Goal: Transaction & Acquisition: Purchase product/service

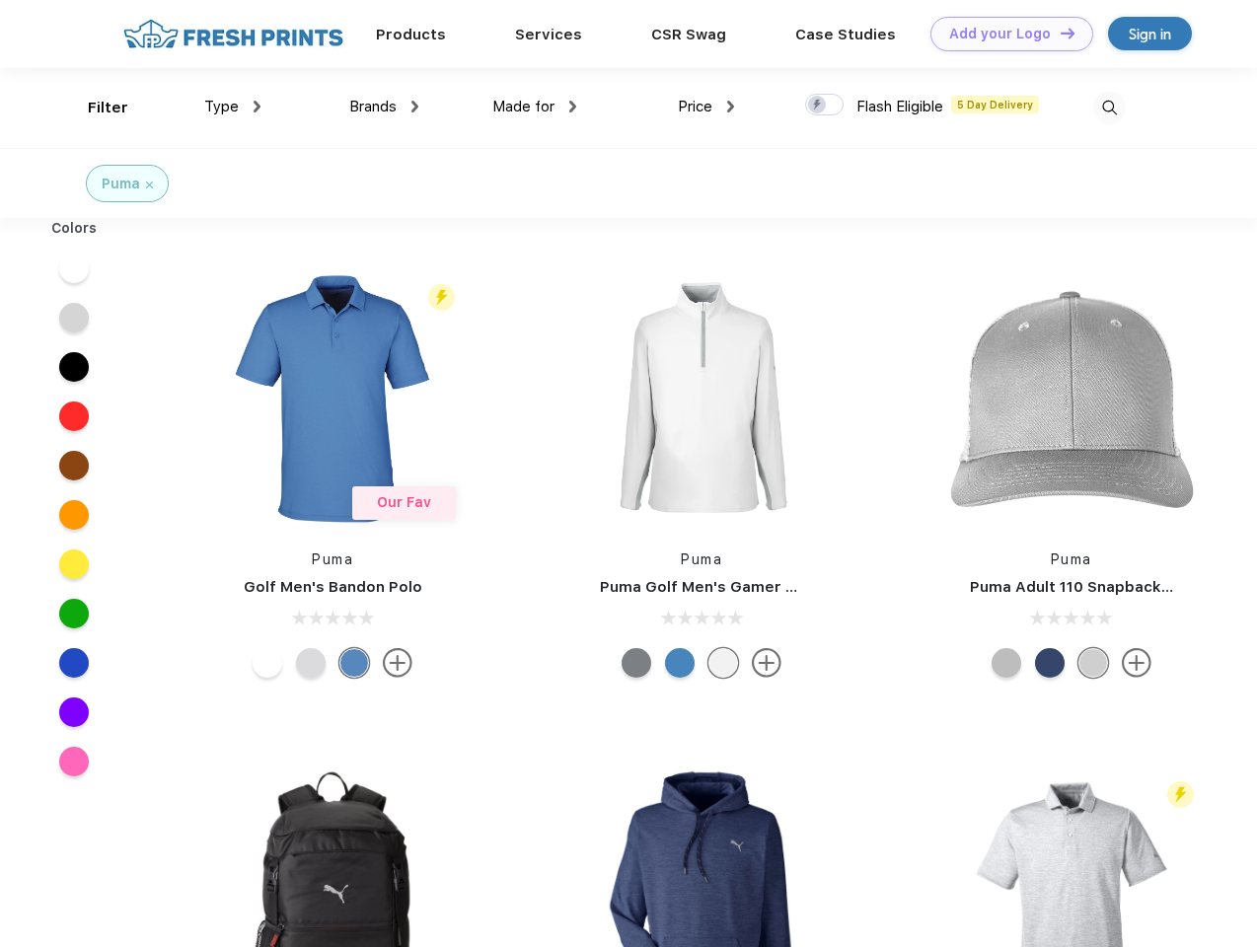
click at [1005, 34] on link "Add your Logo Design Tool" at bounding box center [1012, 34] width 163 height 35
click at [0, 0] on div "Design Tool" at bounding box center [0, 0] width 0 height 0
click at [1059, 33] on link "Add your Logo Design Tool" at bounding box center [1012, 34] width 163 height 35
click at [95, 108] on div "Filter" at bounding box center [108, 108] width 40 height 23
click at [233, 107] on span "Type" at bounding box center [221, 107] width 35 height 18
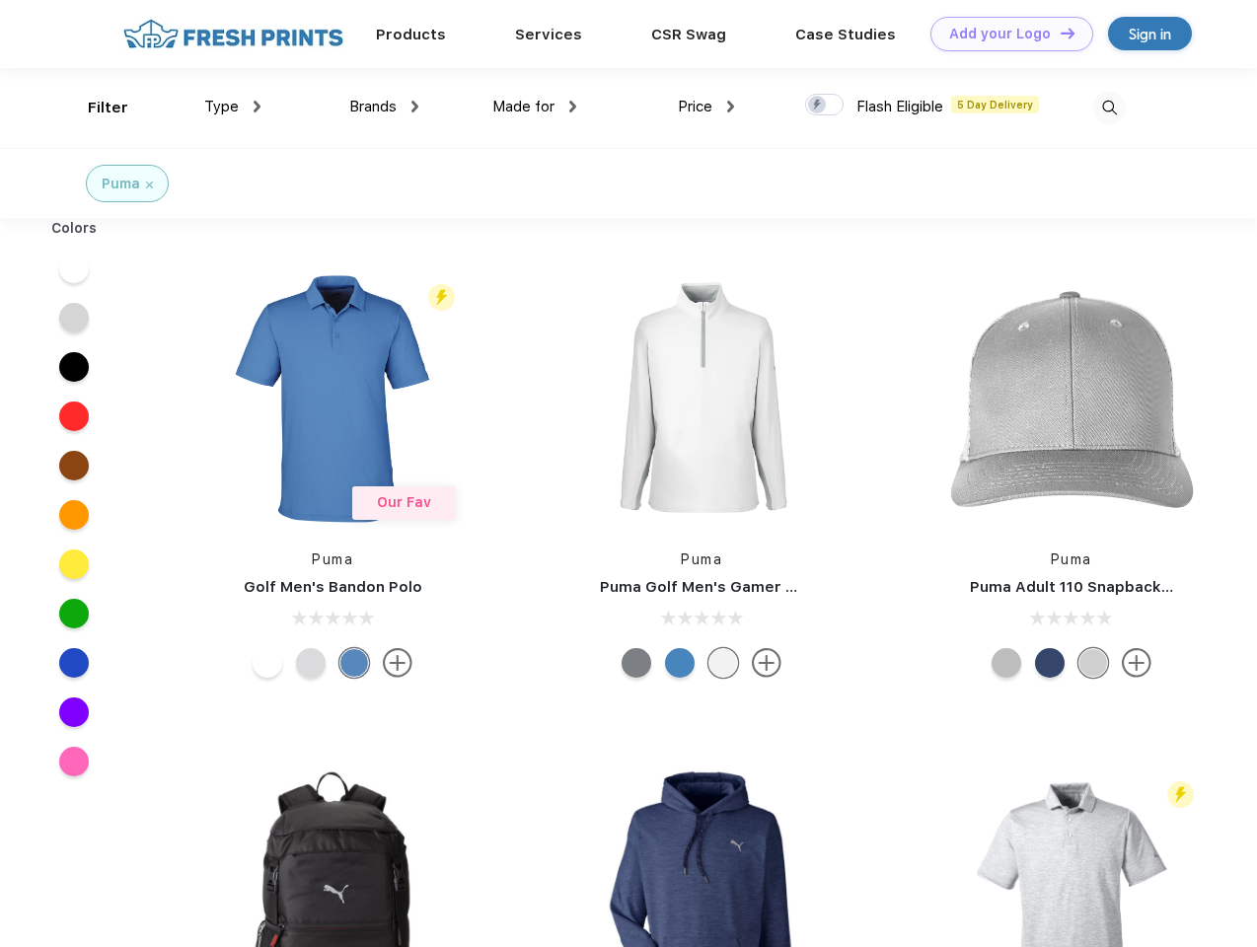
click at [384, 107] on span "Brands" at bounding box center [372, 107] width 47 height 18
click at [535, 107] on span "Made for" at bounding box center [523, 107] width 62 height 18
click at [707, 107] on span "Price" at bounding box center [695, 107] width 35 height 18
click at [825, 106] on div at bounding box center [824, 105] width 38 height 22
click at [818, 106] on input "checkbox" at bounding box center [811, 99] width 13 height 13
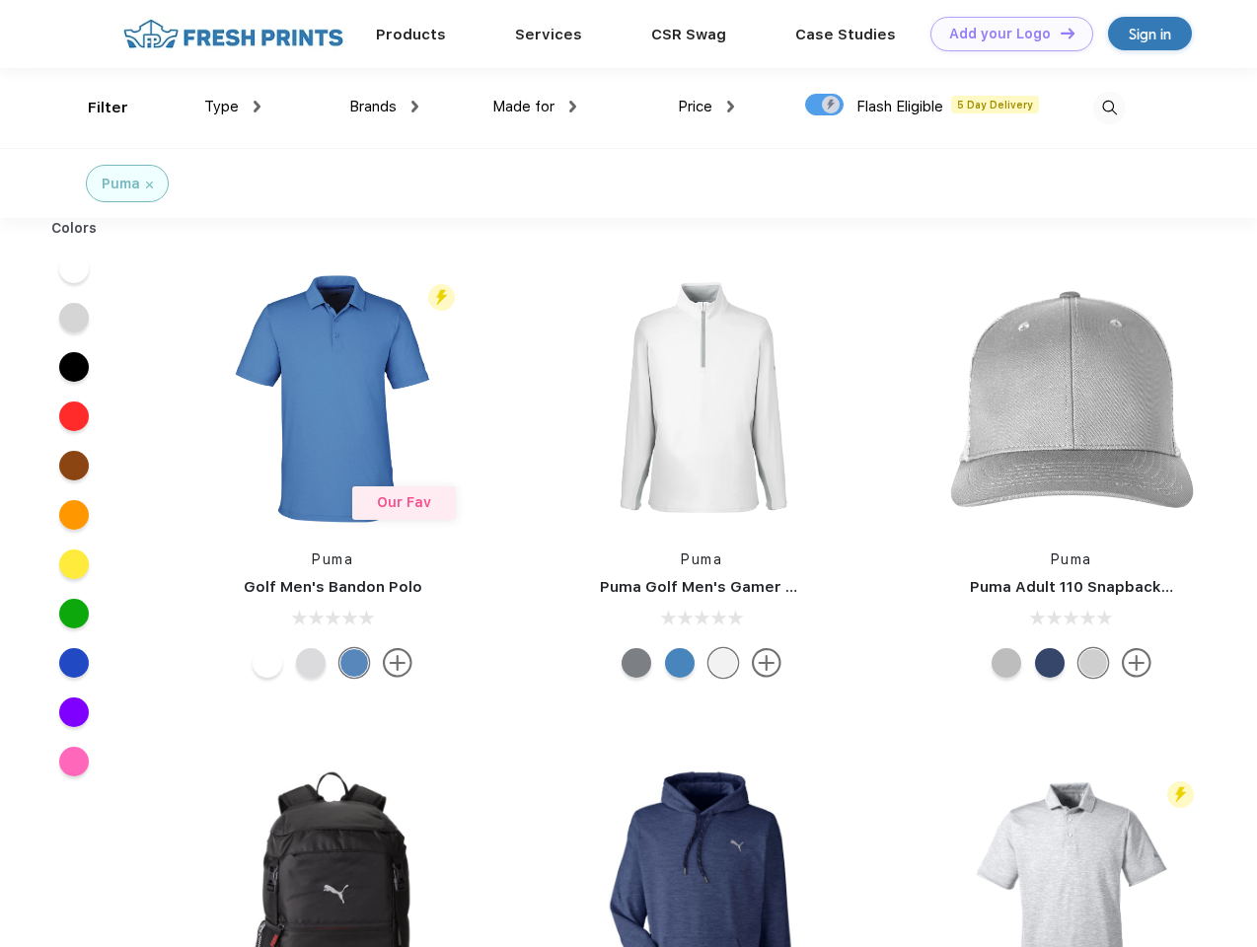
click at [1109, 108] on img at bounding box center [1109, 108] width 33 height 33
